Goal: Find specific page/section: Find specific page/section

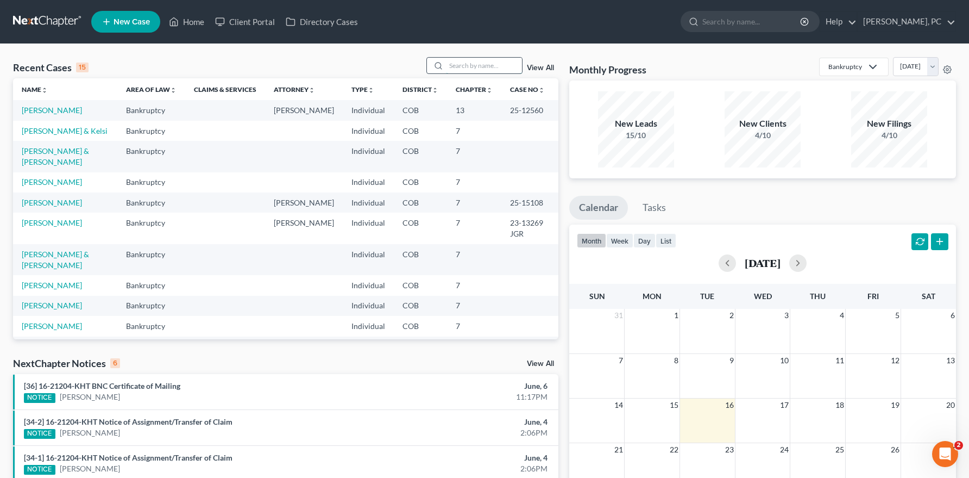
click at [467, 71] on input "search" at bounding box center [484, 66] width 76 height 16
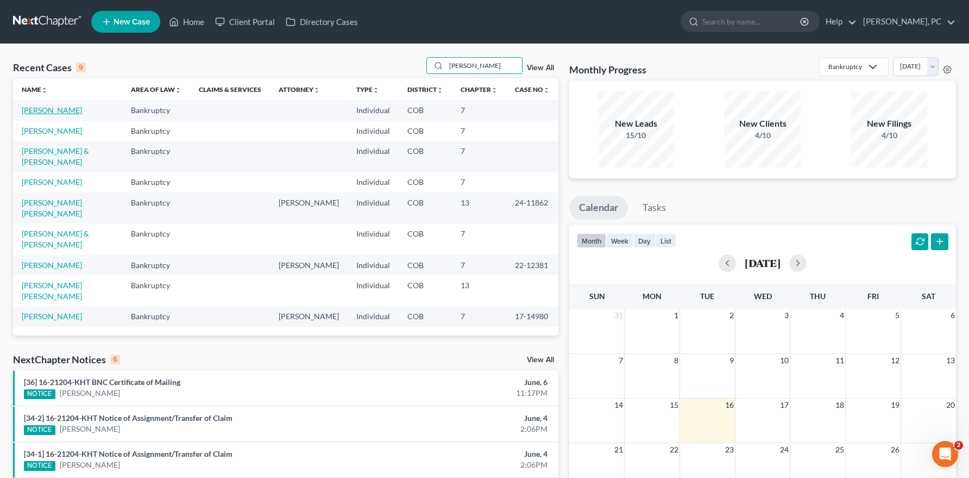
type input "martinez"
click at [42, 111] on link "[PERSON_NAME]" at bounding box center [52, 109] width 60 height 9
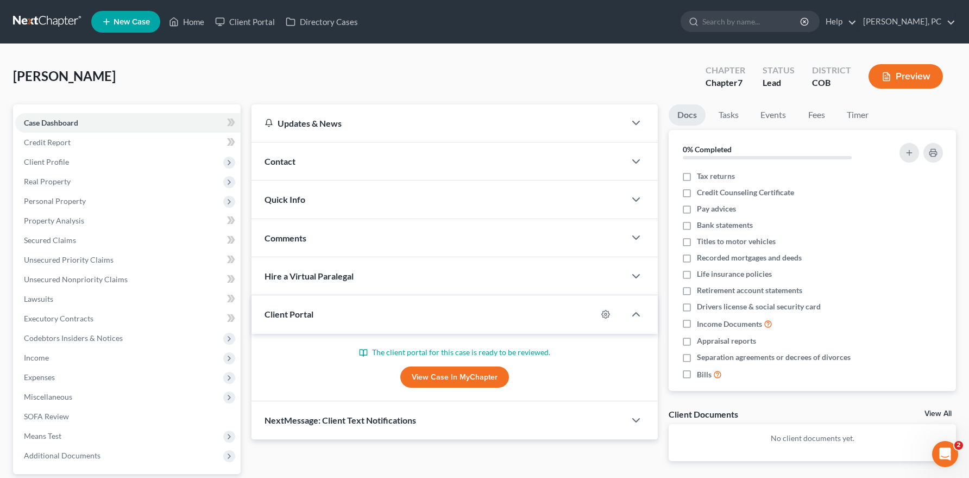
click at [438, 377] on link "View Case in MyChapter" at bounding box center [454, 377] width 109 height 22
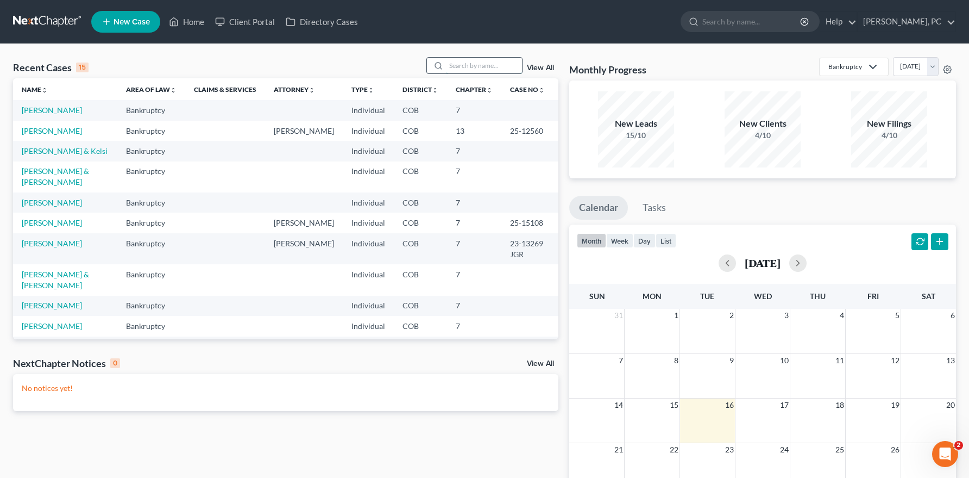
click at [468, 64] on input "search" at bounding box center [484, 66] width 76 height 16
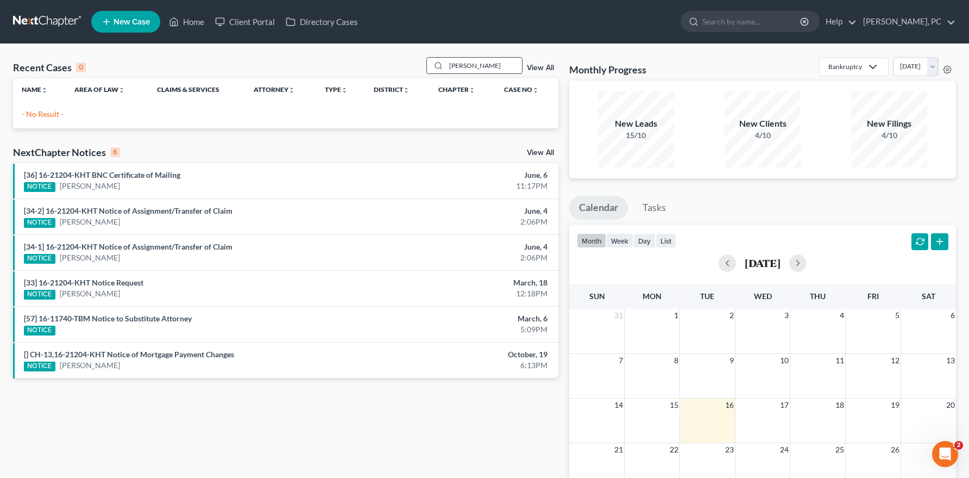
click at [469, 67] on input "[PERSON_NAME]" at bounding box center [484, 66] width 76 height 16
click at [466, 72] on input "[PERSON_NAME]" at bounding box center [484, 66] width 76 height 16
type input "mick"
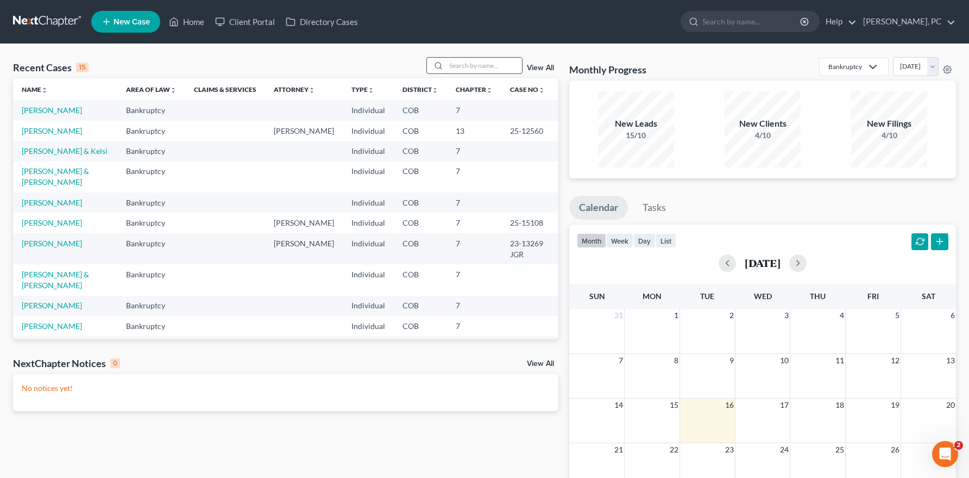
click at [467, 62] on input "search" at bounding box center [484, 66] width 76 height 16
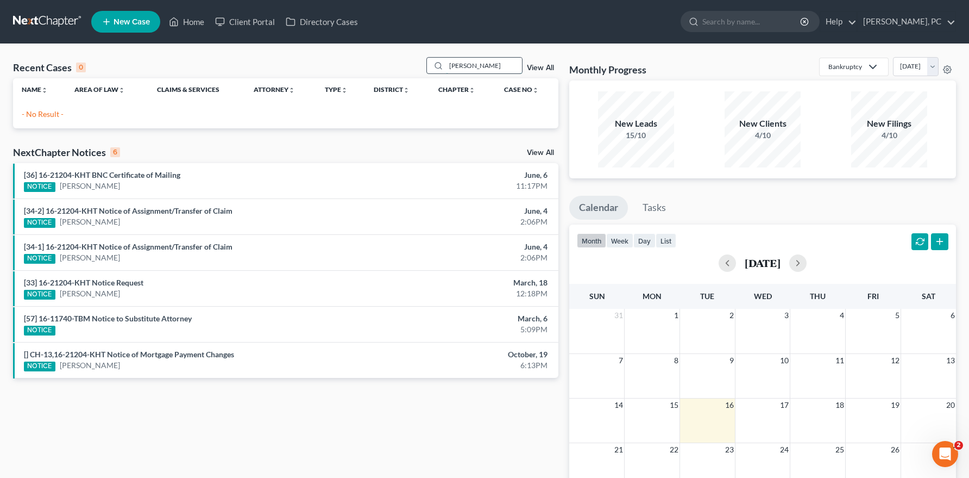
click at [453, 65] on input "[PERSON_NAME]" at bounding box center [484, 66] width 76 height 16
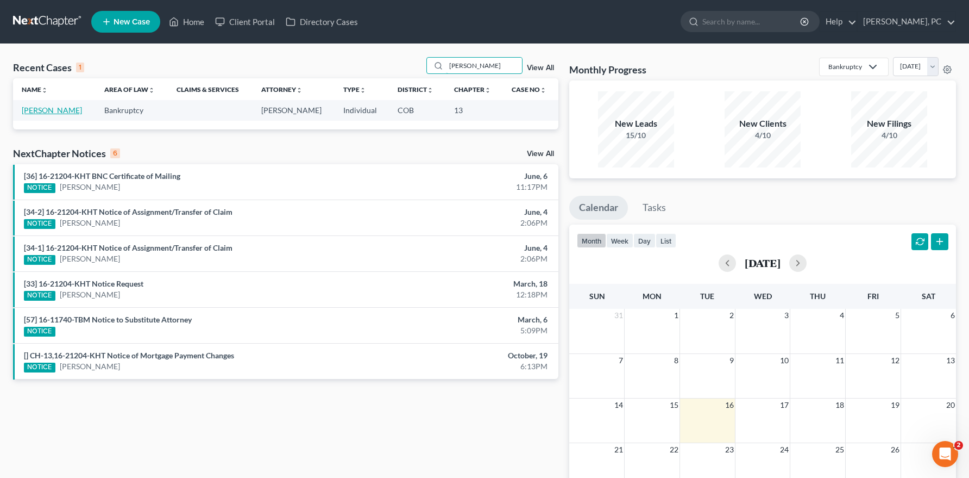
type input "[PERSON_NAME]"
click at [47, 110] on link "[PERSON_NAME]" at bounding box center [52, 109] width 60 height 9
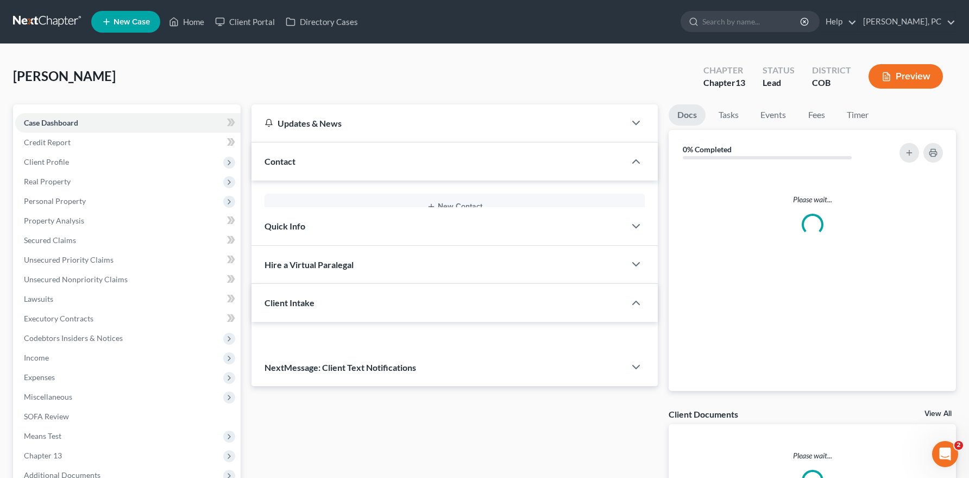
click at [47, 110] on div "Case Dashboard Payments Invoices Payments Payments Credit Report Client Profile…" at bounding box center [127, 298] width 228 height 389
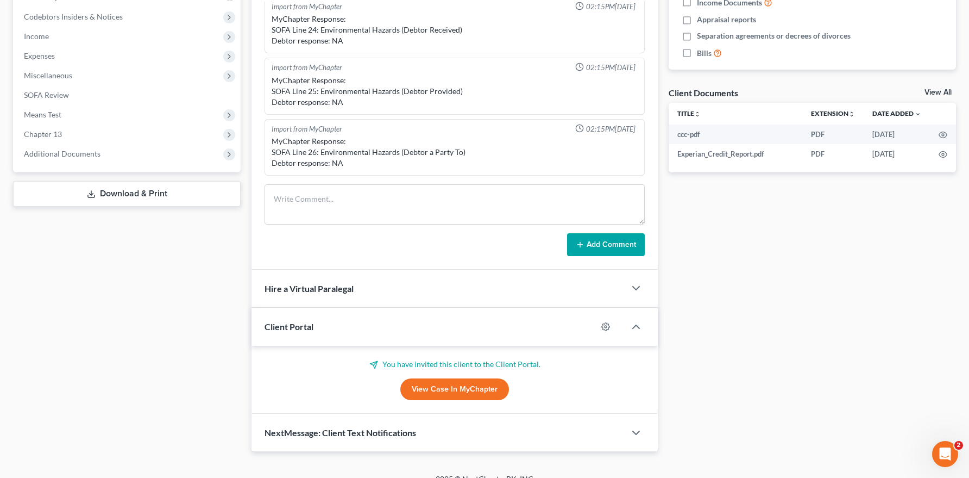
scroll to position [326, 0]
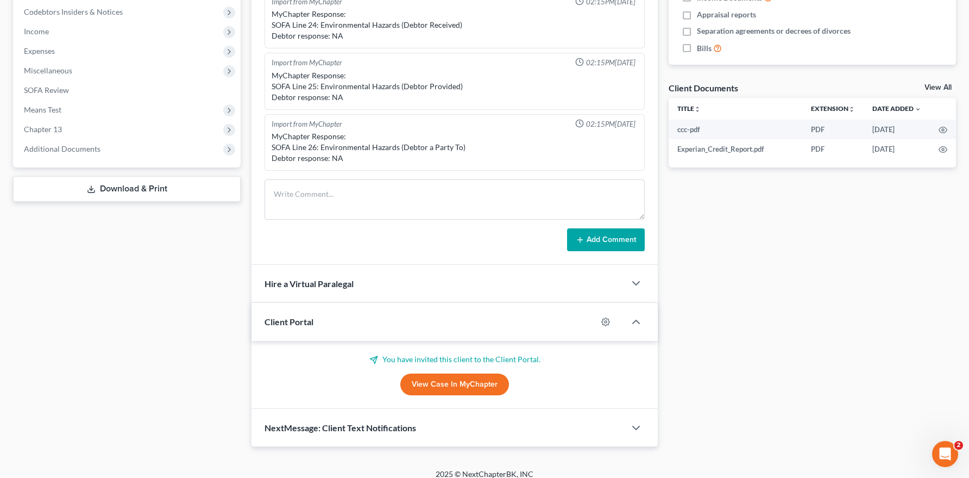
click at [440, 379] on link "View Case in MyChapter" at bounding box center [454, 384] width 109 height 22
click at [435, 382] on link "View Case in MyChapter" at bounding box center [454, 384] width 109 height 22
